Goal: Transaction & Acquisition: Book appointment/travel/reservation

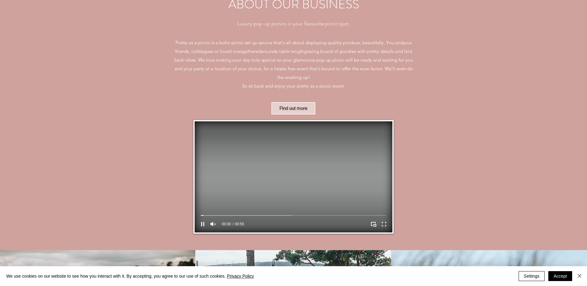
scroll to position [433, 0]
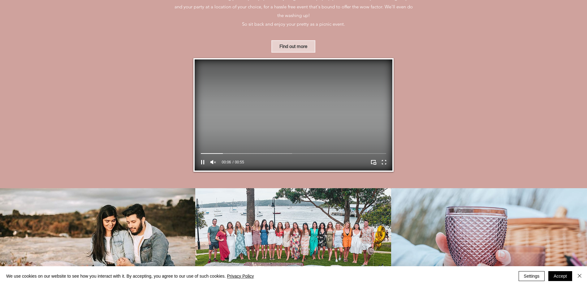
click at [276, 140] on video "Your Video Title Video Player" at bounding box center [294, 114] width 198 height 111
click at [213, 161] on icon "Unmute" at bounding box center [213, 162] width 6 height 4
click at [202, 162] on icon "Play" at bounding box center [202, 162] width 3 height 4
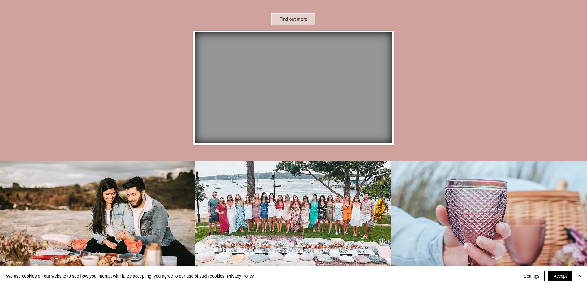
scroll to position [495, 0]
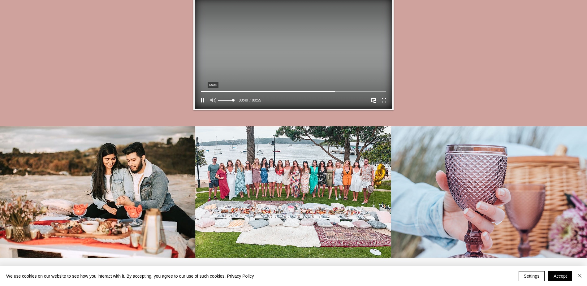
click at [217, 99] on icon "Mute" at bounding box center [213, 100] width 8 height 8
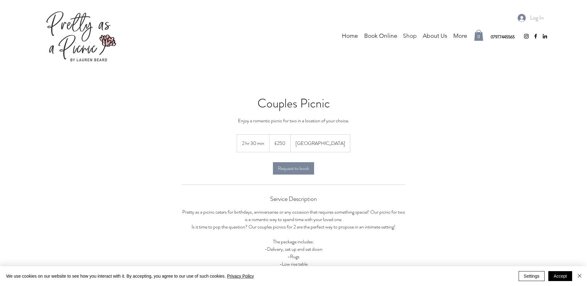
click at [407, 37] on p "Shop" at bounding box center [410, 35] width 20 height 9
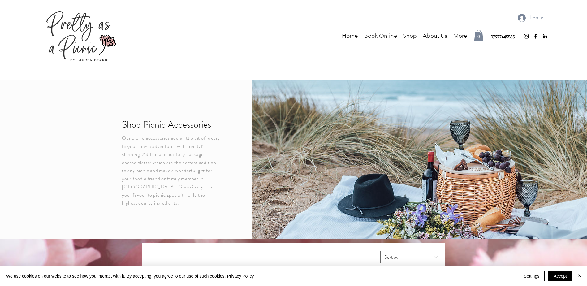
click at [383, 36] on p "Book Online" at bounding box center [380, 35] width 39 height 9
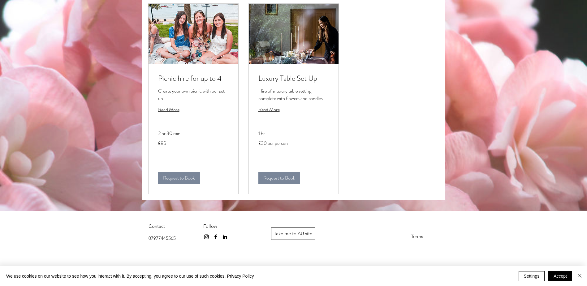
scroll to position [742, 0]
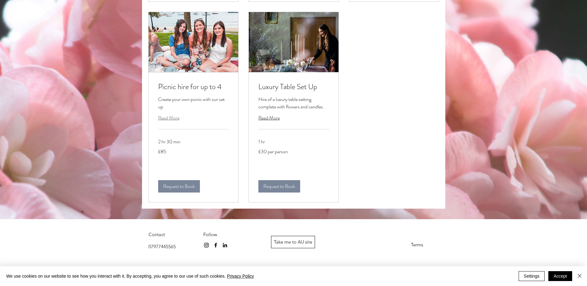
click at [172, 121] on span "Read More" at bounding box center [168, 117] width 21 height 7
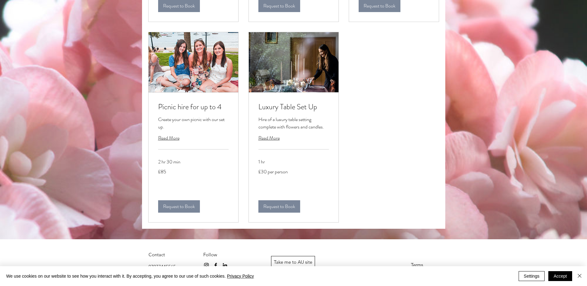
scroll to position [712, 0]
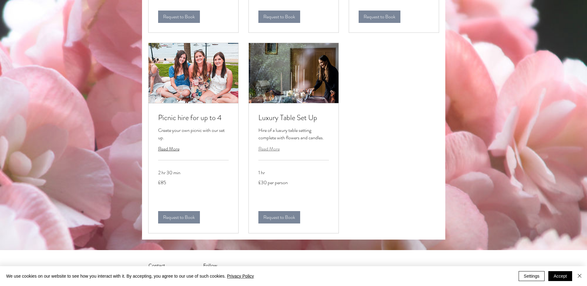
click at [271, 152] on span "Read More" at bounding box center [268, 148] width 21 height 7
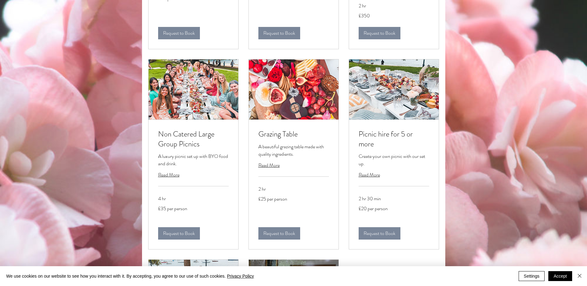
scroll to position [526, 0]
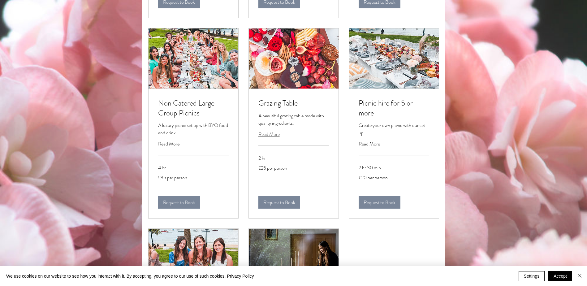
click at [269, 138] on span "Read More" at bounding box center [268, 134] width 21 height 7
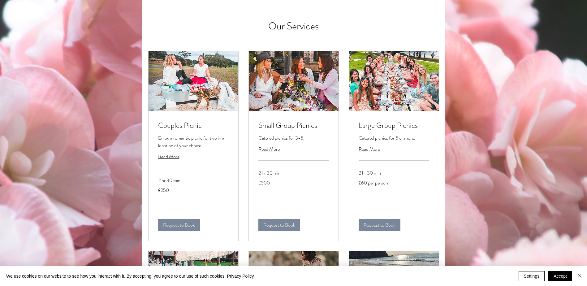
scroll to position [93, 0]
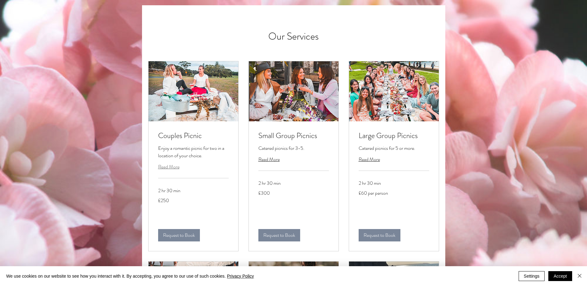
click at [170, 166] on span "Read More" at bounding box center [168, 166] width 21 height 7
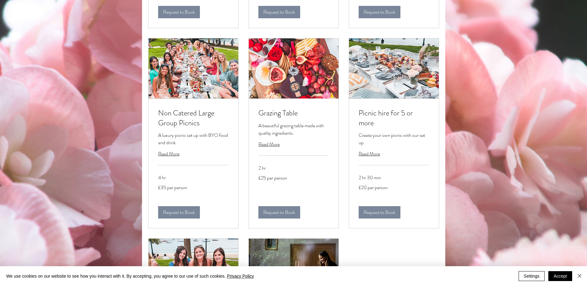
scroll to position [526, 0]
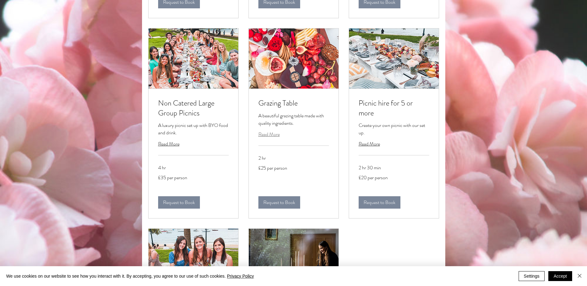
click at [270, 138] on span "Read More" at bounding box center [268, 134] width 21 height 7
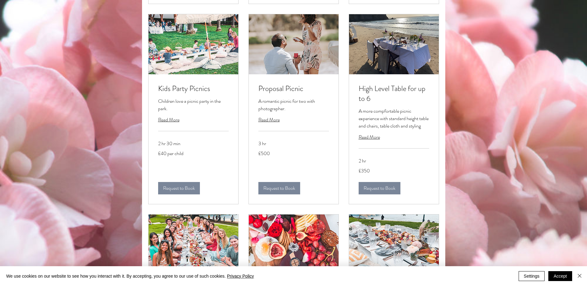
scroll to position [340, 0]
click at [270, 123] on span "Read More" at bounding box center [268, 119] width 21 height 7
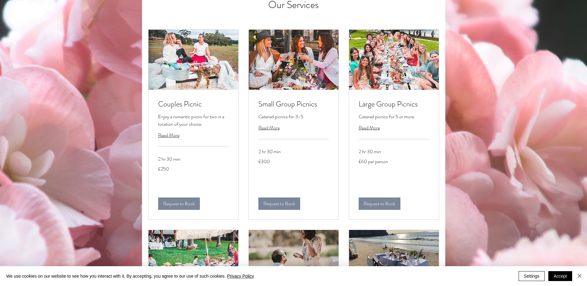
scroll to position [124, 0]
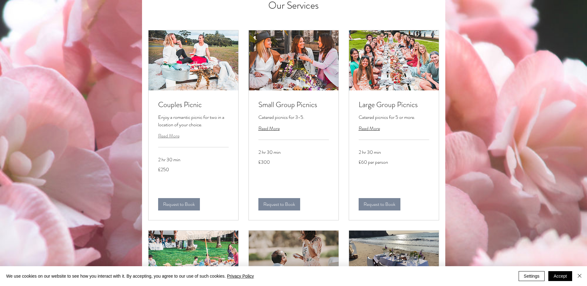
click at [170, 136] on span "Read More" at bounding box center [168, 135] width 21 height 7
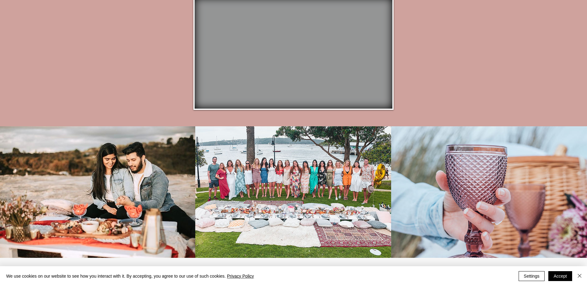
scroll to position [619, 0]
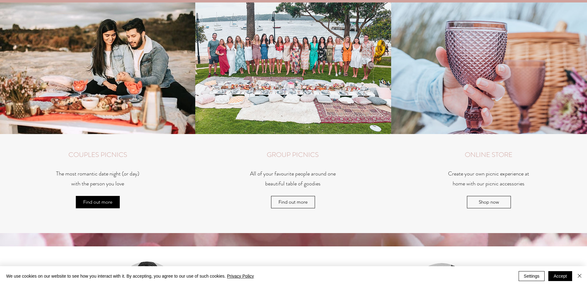
click at [97, 201] on span "Find out more" at bounding box center [97, 202] width 29 height 9
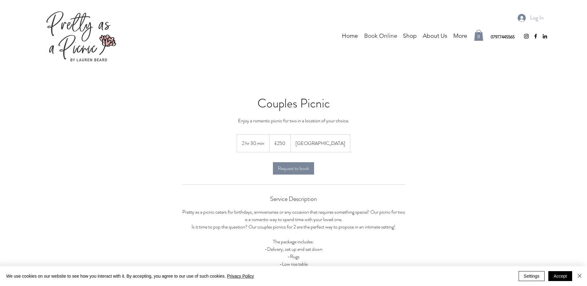
click at [384, 36] on p "Book Online" at bounding box center [380, 35] width 39 height 9
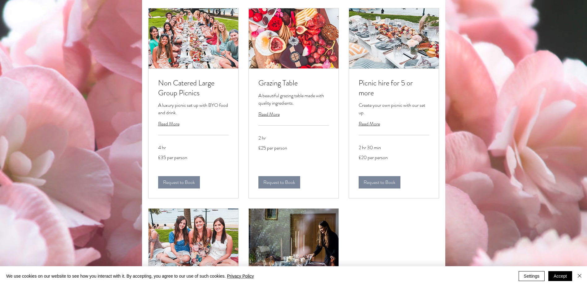
scroll to position [557, 0]
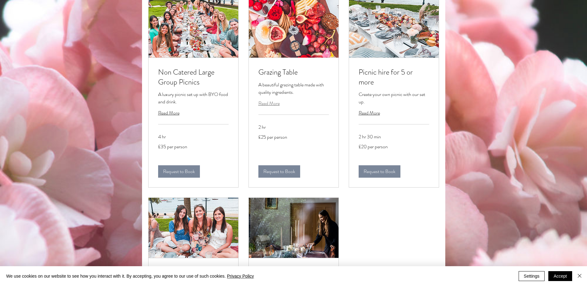
click at [275, 107] on span "Read More" at bounding box center [268, 103] width 21 height 7
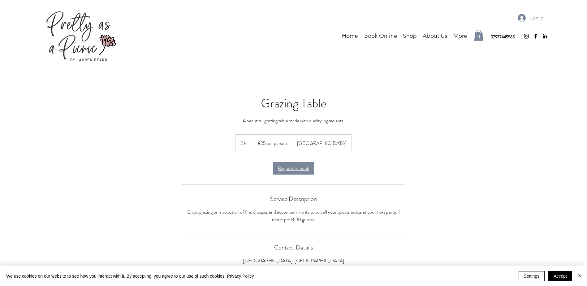
click at [300, 170] on span "Request to book" at bounding box center [293, 168] width 31 height 5
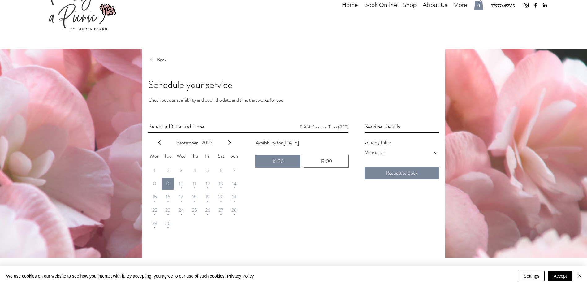
scroll to position [62, 0]
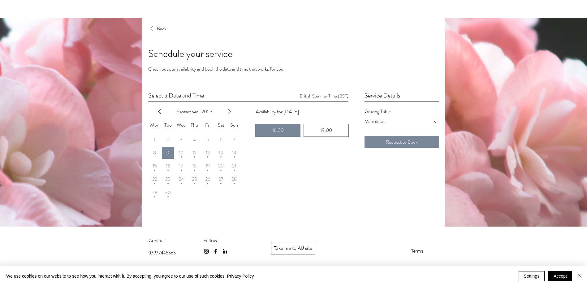
click at [229, 114] on icon "next month" at bounding box center [229, 111] width 7 height 7
click at [208, 139] on span "3" at bounding box center [207, 139] width 3 height 5
click at [437, 121] on icon at bounding box center [436, 121] width 6 height 6
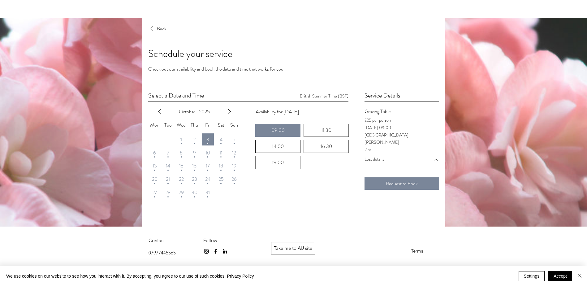
click at [280, 147] on div "14:00" at bounding box center [278, 146] width 12 height 5
radio input "false"
radio input "true"
click at [398, 185] on span "Request to Book" at bounding box center [402, 183] width 32 height 5
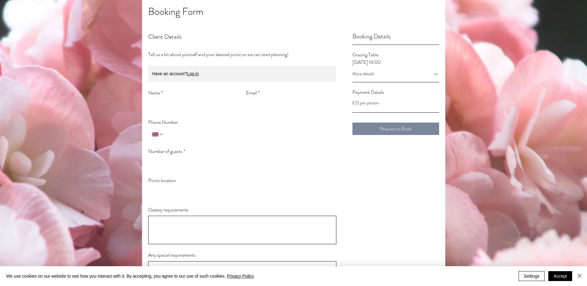
scroll to position [124, 0]
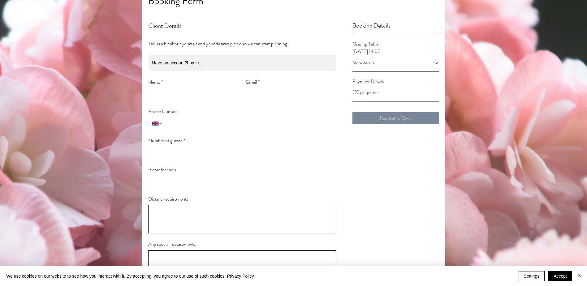
click at [434, 63] on icon at bounding box center [436, 63] width 4 height 2
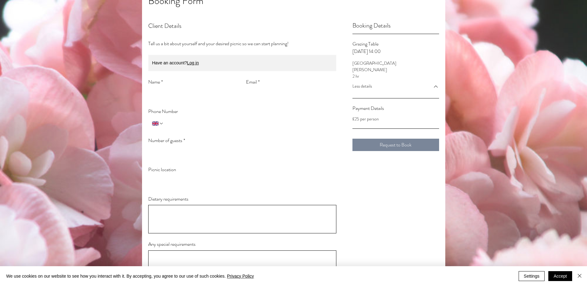
click at [366, 70] on p "[PERSON_NAME]" at bounding box center [395, 70] width 87 height 6
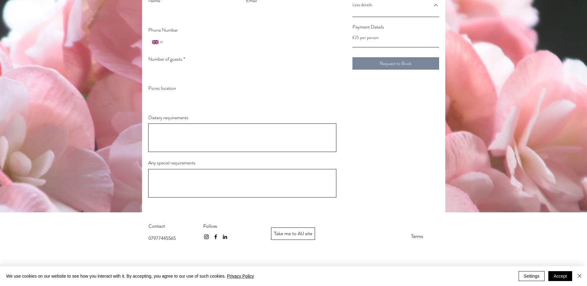
scroll to position [0, 0]
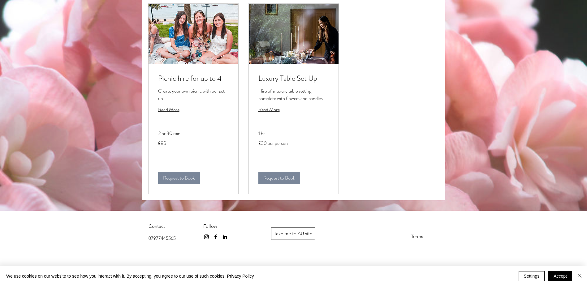
scroll to position [750, 0]
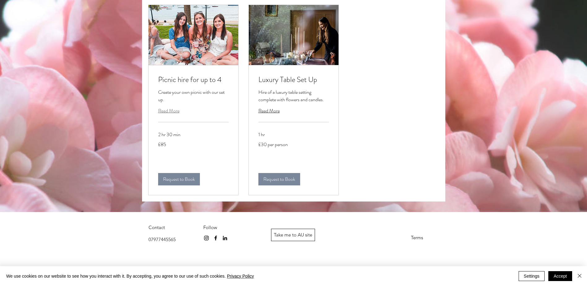
click at [170, 114] on span "Read More" at bounding box center [168, 110] width 21 height 7
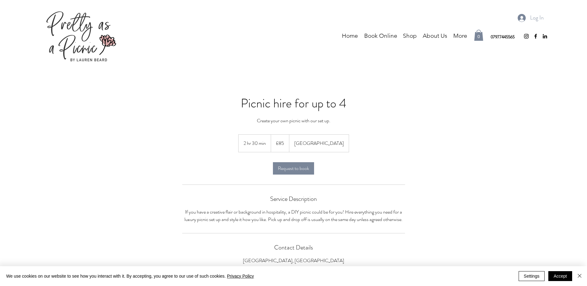
scroll to position [31, 0]
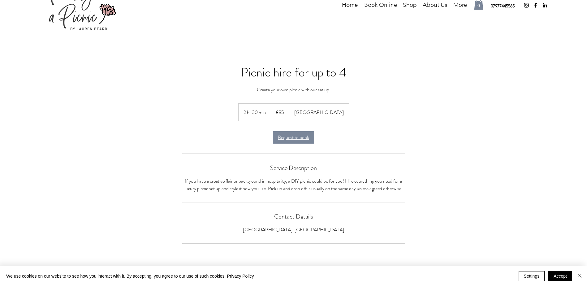
click at [289, 136] on span "Request to book" at bounding box center [293, 137] width 31 height 5
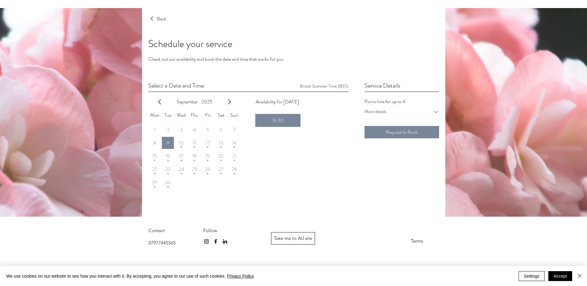
scroll to position [76, 0]
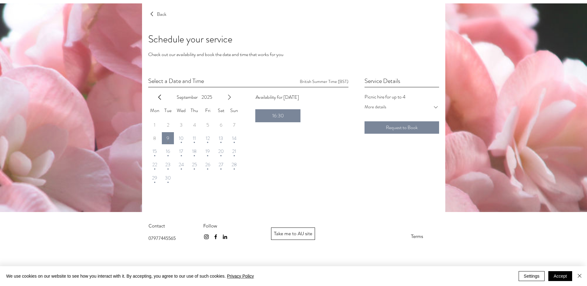
click at [228, 99] on icon "next month" at bounding box center [229, 96] width 7 height 7
click at [208, 128] on div "Friday, October 3rd, 2025" at bounding box center [207, 128] width 1 height 3
click at [322, 117] on div "11:30" at bounding box center [326, 115] width 10 height 5
radio input "false"
radio input "true"
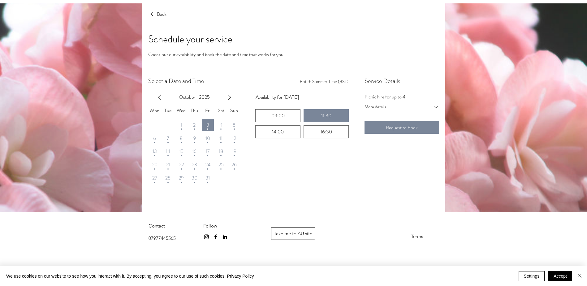
click at [435, 108] on icon at bounding box center [436, 107] width 6 height 6
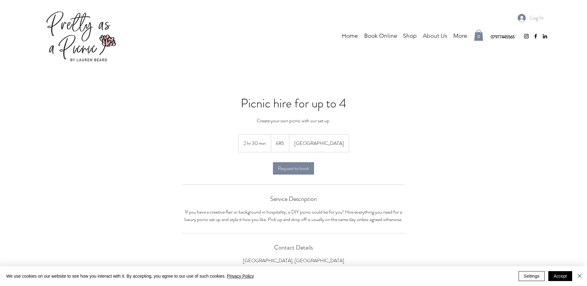
click at [430, 37] on p "About Us" at bounding box center [435, 35] width 31 height 9
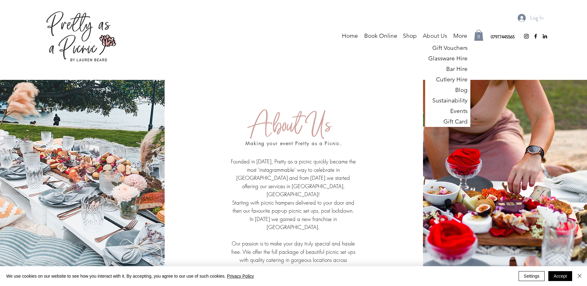
click at [459, 37] on p "More" at bounding box center [460, 35] width 20 height 9
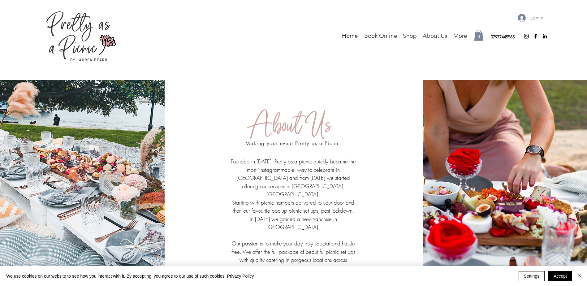
click at [411, 38] on p "Shop" at bounding box center [410, 35] width 20 height 9
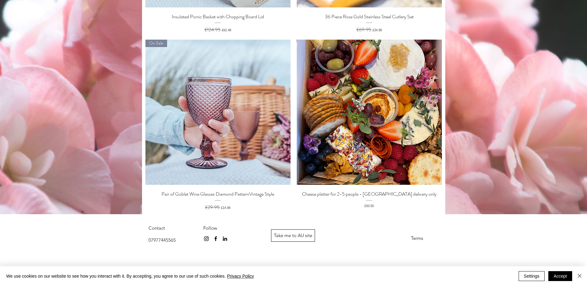
scroll to position [412, 0]
